Goal: Find specific page/section: Find specific page/section

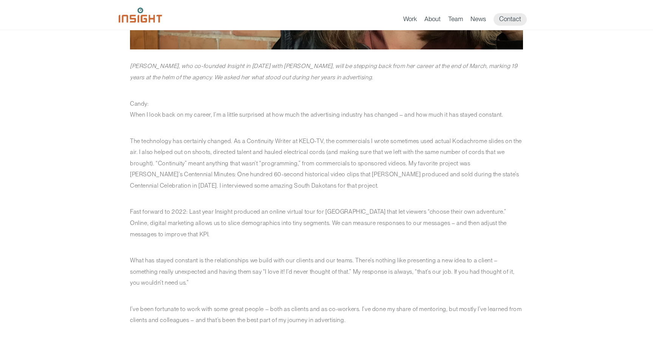
scroll to position [256, 0]
click at [450, 20] on link "Team" at bounding box center [455, 20] width 15 height 11
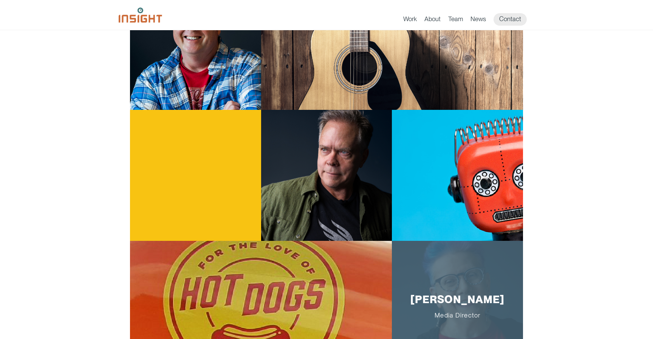
scroll to position [404, 0]
